Goal: Task Accomplishment & Management: Manage account settings

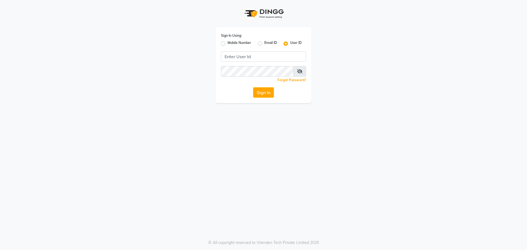
click at [228, 43] on label "Mobile Number" at bounding box center [240, 43] width 24 height 7
click at [228, 43] on input "Mobile Number" at bounding box center [230, 42] width 4 height 4
radio input "true"
radio input "false"
click at [250, 52] on input "Username" at bounding box center [272, 56] width 67 height 10
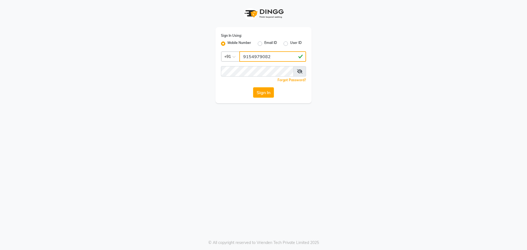
type input "9154979082"
click at [253, 87] on button "Sign In" at bounding box center [263, 92] width 21 height 10
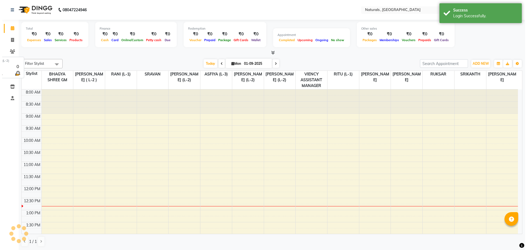
scroll to position [97, 0]
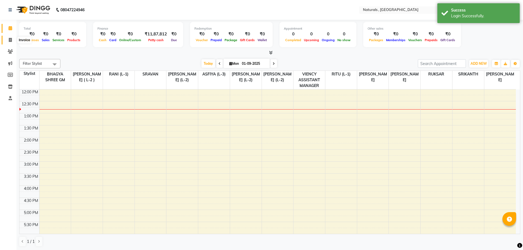
click at [10, 38] on icon at bounding box center [10, 40] width 3 height 4
select select "service"
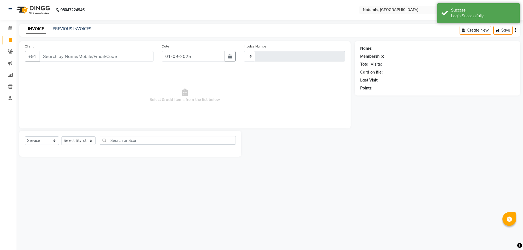
type input "3619"
select select "5818"
click at [71, 30] on link "PREVIOUS INVOICES" at bounding box center [72, 28] width 39 height 5
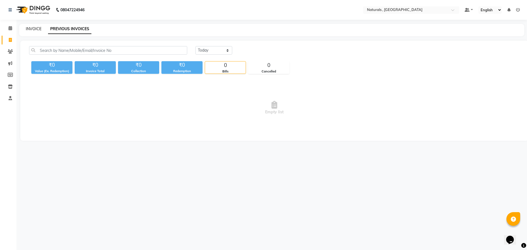
click at [32, 30] on link "INVOICE" at bounding box center [34, 28] width 16 height 5
select select "service"
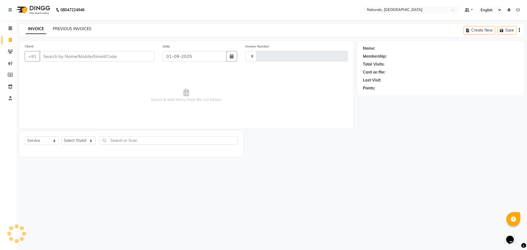
click at [63, 27] on link "PREVIOUS INVOICES" at bounding box center [72, 28] width 39 height 5
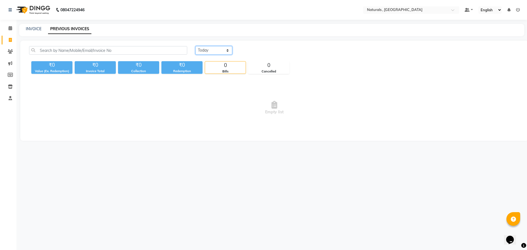
click at [226, 52] on select "[DATE] [DATE] Custom Range" at bounding box center [214, 50] width 37 height 9
select select "range"
click at [196, 46] on select "[DATE] [DATE] Custom Range" at bounding box center [214, 50] width 37 height 9
click at [259, 49] on input "01-09-2025" at bounding box center [258, 51] width 38 height 8
select select "9"
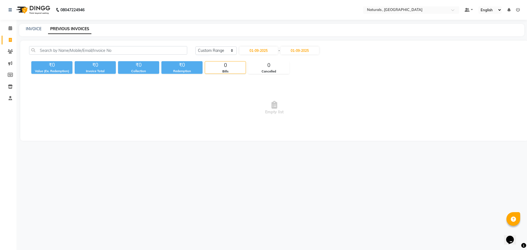
select select "2025"
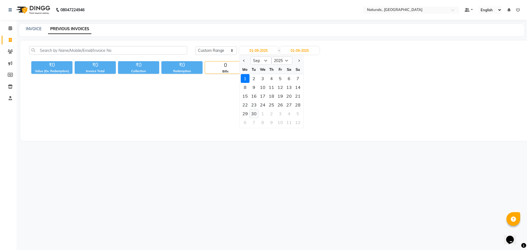
click at [252, 115] on div "30" at bounding box center [254, 113] width 9 height 9
type input "[DATE]"
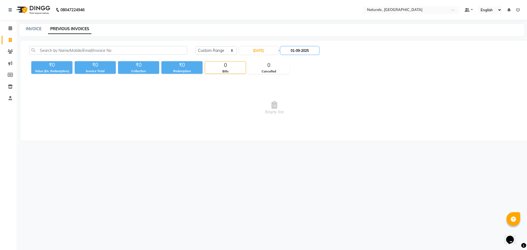
click at [308, 50] on input "01-09-2025" at bounding box center [300, 51] width 38 height 8
click at [299, 115] on div "30" at bounding box center [298, 113] width 9 height 9
type input "[DATE]"
click at [30, 30] on link "INVOICE" at bounding box center [34, 28] width 16 height 5
select select "service"
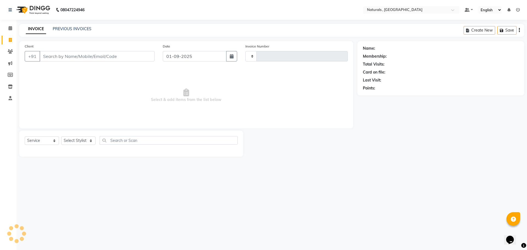
type input "3619"
select select "5818"
click at [76, 30] on link "PREVIOUS INVOICES" at bounding box center [72, 28] width 39 height 5
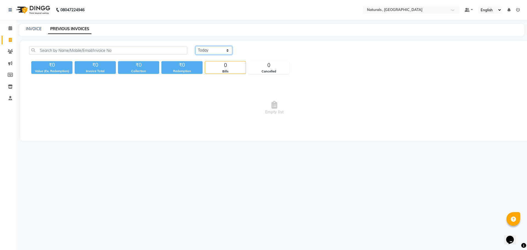
click at [221, 54] on select "[DATE] [DATE] Custom Range" at bounding box center [214, 50] width 37 height 9
select select "range"
click at [196, 46] on select "[DATE] [DATE] Custom Range" at bounding box center [214, 50] width 37 height 9
click at [265, 49] on input "01-09-2025" at bounding box center [258, 51] width 38 height 8
select select "9"
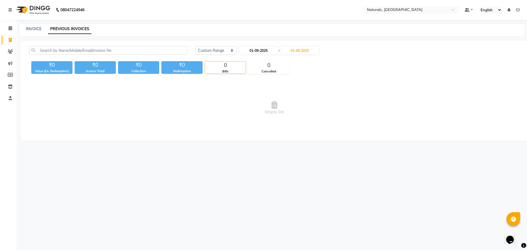
select select "2025"
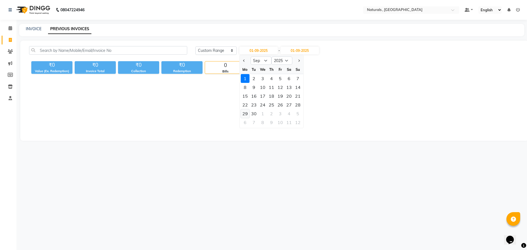
click at [244, 114] on div "29" at bounding box center [245, 113] width 9 height 9
type input "[DATE]"
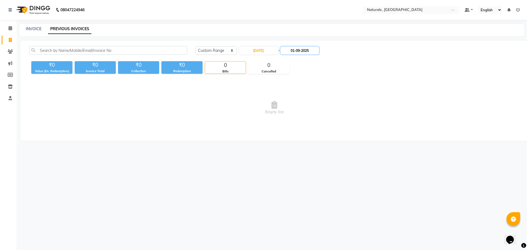
click at [312, 49] on input "01-09-2025" at bounding box center [300, 51] width 38 height 8
click at [291, 114] on div "29" at bounding box center [290, 113] width 9 height 9
type input "[DATE]"
click at [269, 51] on input "[DATE]" at bounding box center [258, 51] width 38 height 8
select select "9"
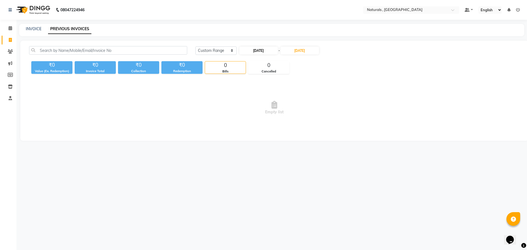
select select "2025"
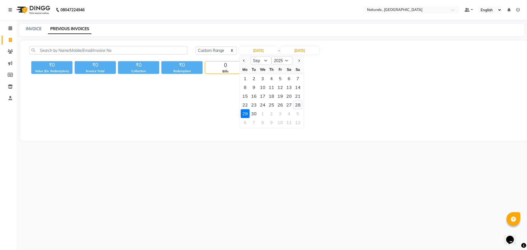
click at [298, 104] on div "28" at bounding box center [298, 105] width 9 height 9
type input "[DATE]"
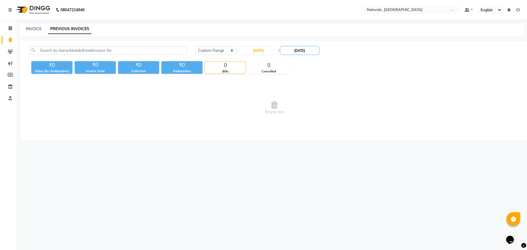
click at [308, 51] on input "[DATE]" at bounding box center [300, 51] width 38 height 8
click at [341, 104] on div "28" at bounding box center [342, 105] width 9 height 9
type input "[DATE]"
click at [260, 50] on input "[DATE]" at bounding box center [258, 51] width 38 height 8
select select "9"
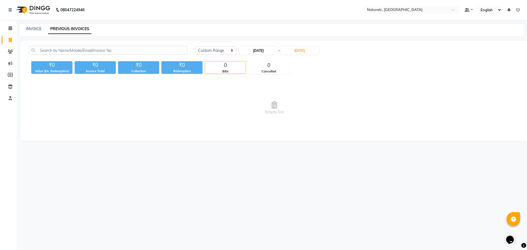
select select "2025"
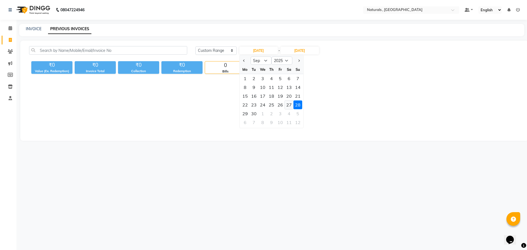
click at [290, 106] on div "27" at bounding box center [289, 105] width 9 height 9
type input "[DATE]"
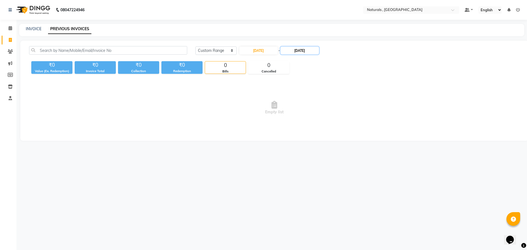
click at [313, 50] on input "[DATE]" at bounding box center [300, 51] width 38 height 8
click at [333, 104] on div "27" at bounding box center [334, 105] width 9 height 9
type input "[DATE]"
click at [264, 51] on input "[DATE]" at bounding box center [258, 51] width 38 height 8
select select "9"
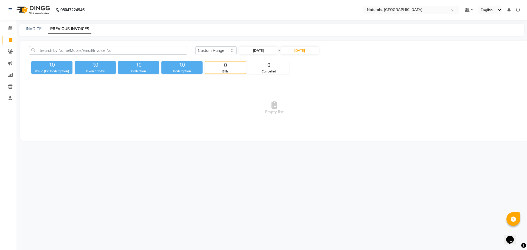
select select "2025"
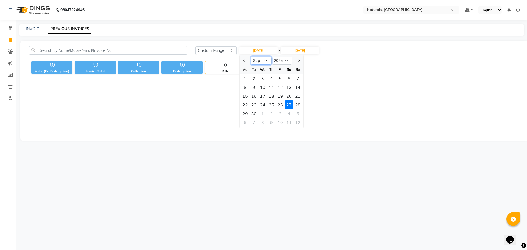
click at [261, 60] on select "Jan Feb Mar Apr May Jun [DATE] Aug Sep Oct Nov Dec" at bounding box center [261, 61] width 21 height 8
select select "8"
click at [251, 57] on select "Jan Feb Mar Apr May Jun [DATE] Aug Sep Oct Nov Dec" at bounding box center [261, 61] width 21 height 8
click at [308, 49] on input "[DATE]" at bounding box center [300, 51] width 38 height 8
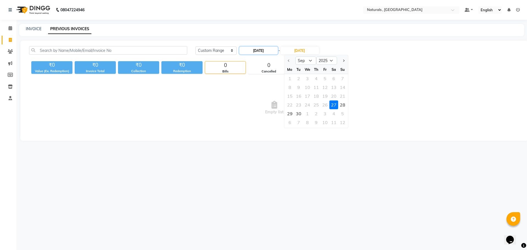
click at [260, 51] on input "[DATE]" at bounding box center [258, 51] width 38 height 8
select select "9"
select select "2025"
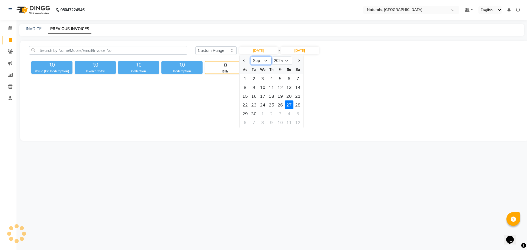
click at [264, 59] on select "Jan Feb Mar Apr May Jun [DATE] Aug Sep Oct Nov Dec" at bounding box center [261, 61] width 21 height 8
select select "8"
click at [251, 57] on select "Jan Feb Mar Apr May Jun [DATE] Aug Sep Oct Nov Dec" at bounding box center [261, 61] width 21 height 8
click at [263, 115] on div "27" at bounding box center [262, 113] width 9 height 9
type input "27-08-2025"
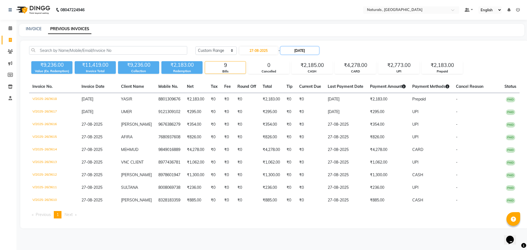
click at [306, 50] on input "[DATE]" at bounding box center [300, 51] width 38 height 8
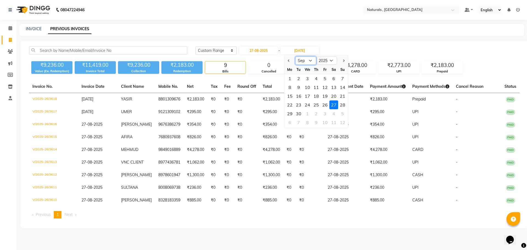
click at [307, 62] on select "Aug Sep Oct Nov Dec" at bounding box center [306, 61] width 21 height 8
select select "8"
click at [296, 57] on select "Aug Sep Oct Nov Dec" at bounding box center [306, 61] width 21 height 8
click at [308, 113] on div "27" at bounding box center [307, 113] width 9 height 9
type input "27-08-2025"
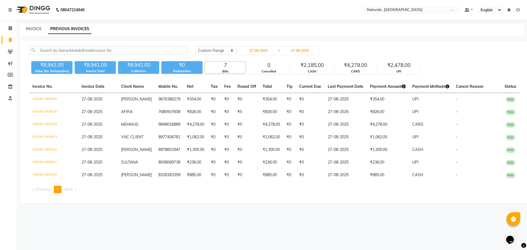
click at [517, 9] on icon at bounding box center [518, 10] width 4 height 4
